Goal: Task Accomplishment & Management: Use online tool/utility

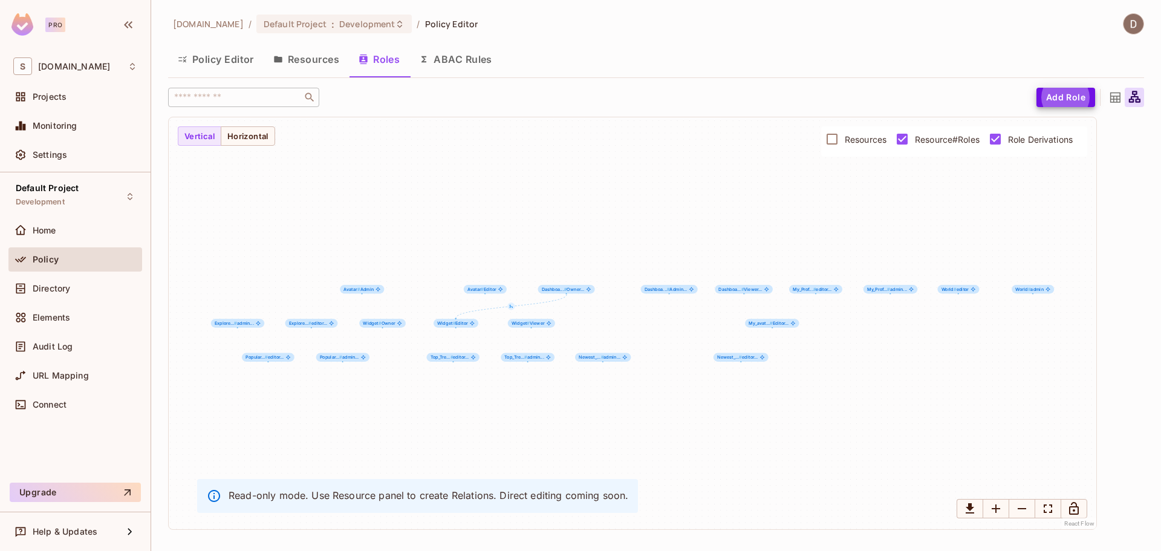
click at [230, 59] on button "Policy Editor" at bounding box center [216, 59] width 96 height 30
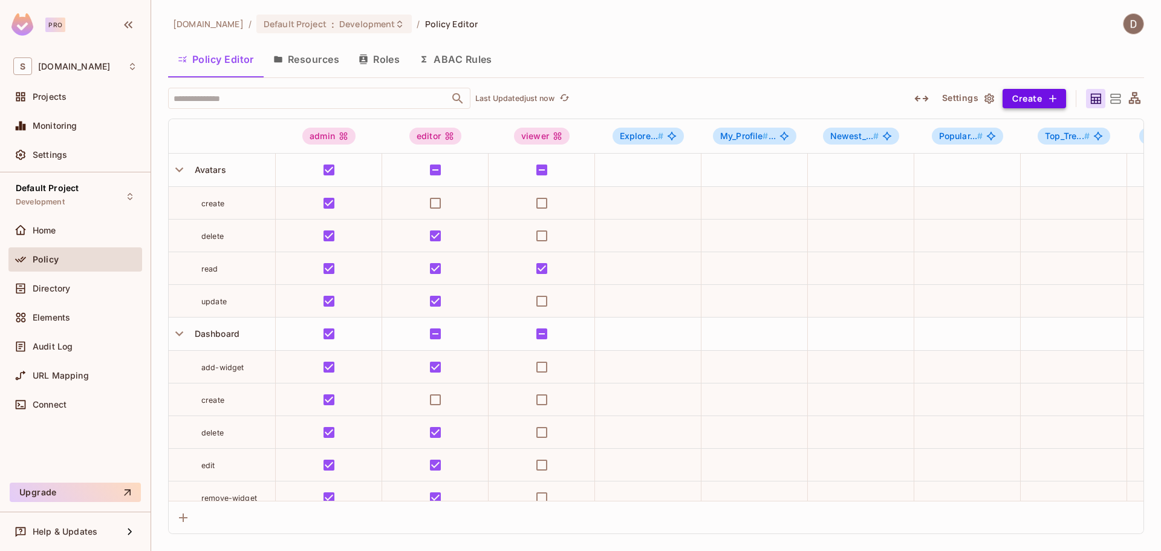
click at [1037, 103] on button "Create" at bounding box center [1035, 98] width 64 height 19
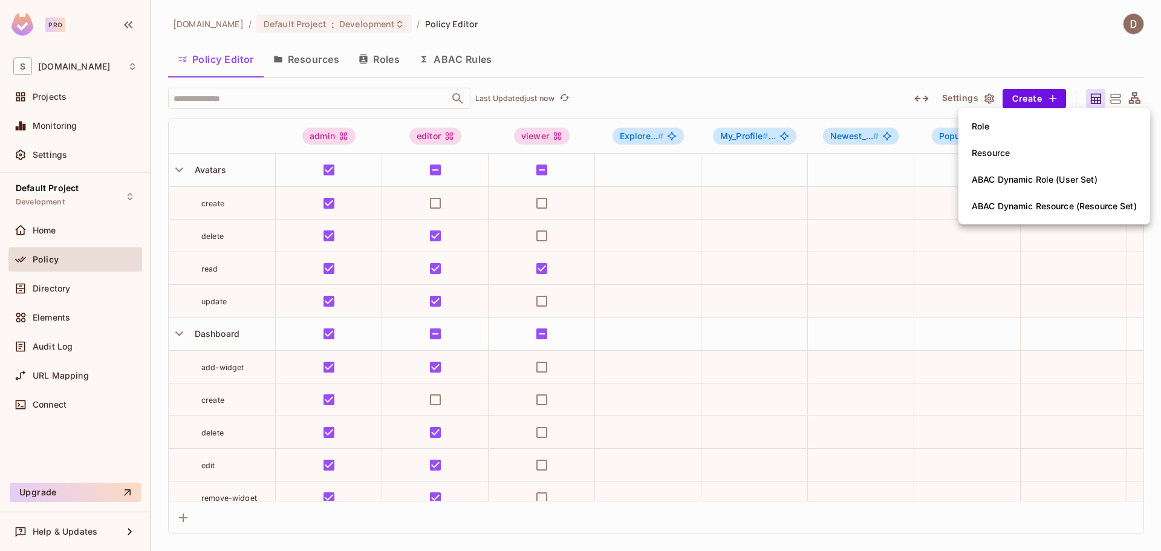
click at [1028, 275] on div at bounding box center [580, 275] width 1161 height 551
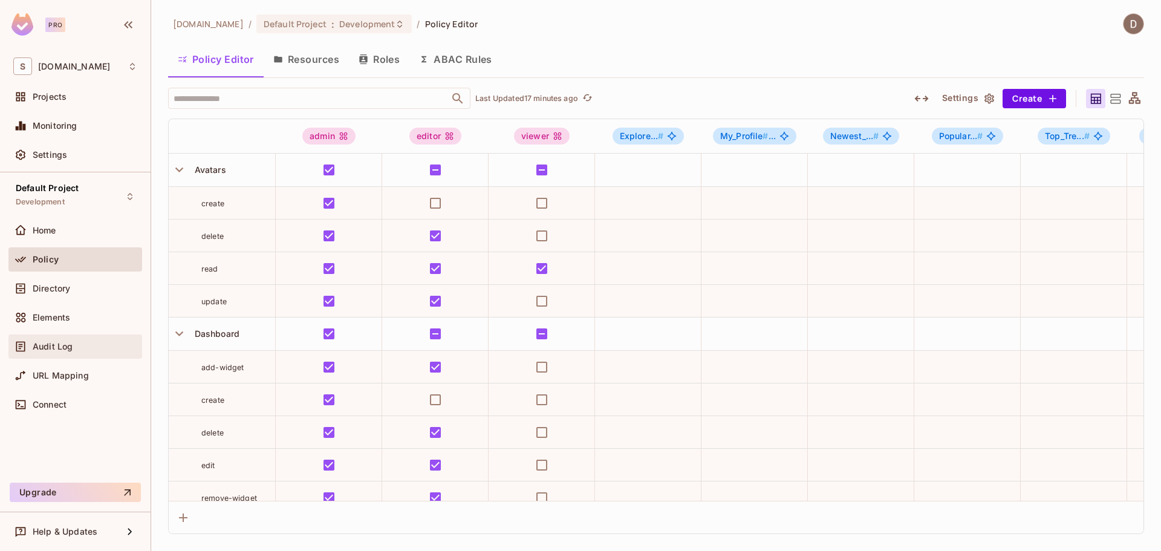
click at [62, 354] on div "Audit Log" at bounding box center [75, 347] width 134 height 24
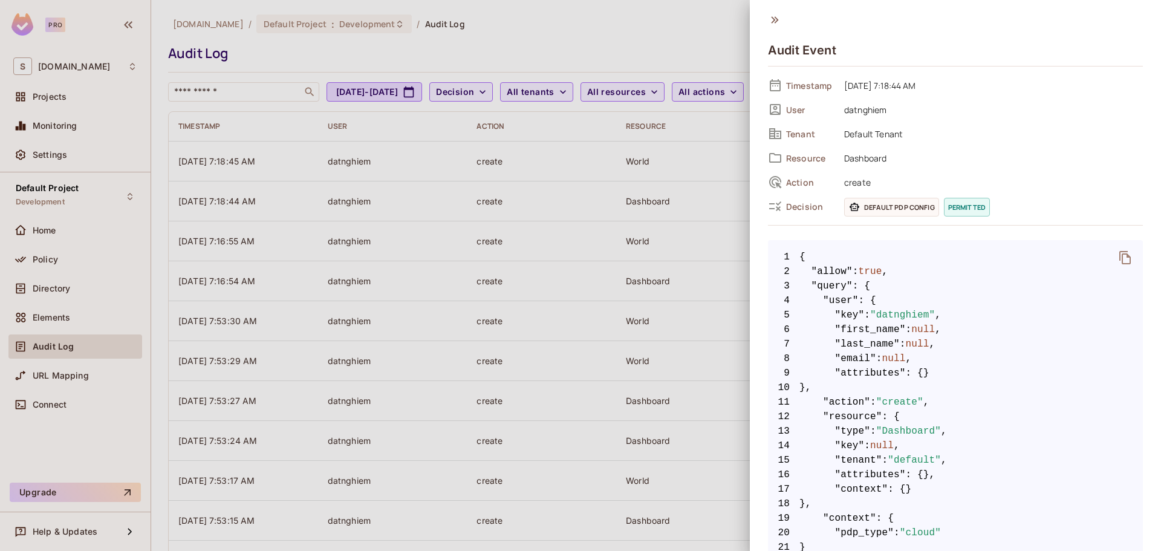
click at [777, 19] on icon at bounding box center [774, 19] width 7 height 7
